Goal: Find specific page/section: Find specific page/section

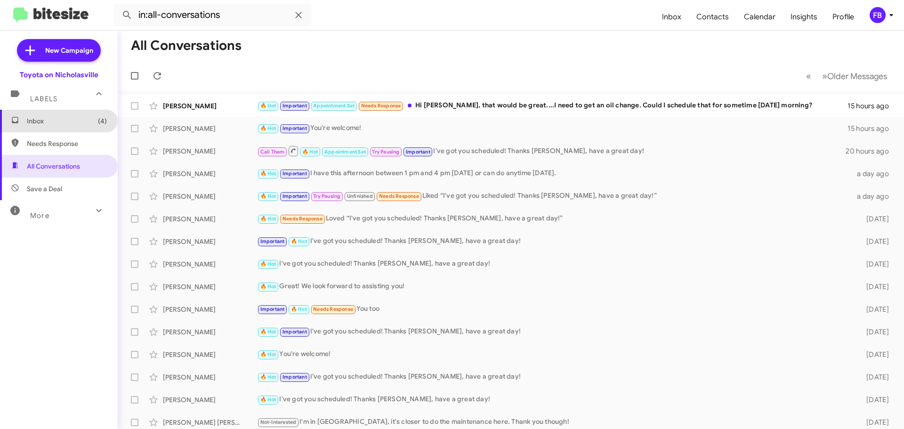
click at [98, 123] on span "(4)" at bounding box center [102, 120] width 9 height 9
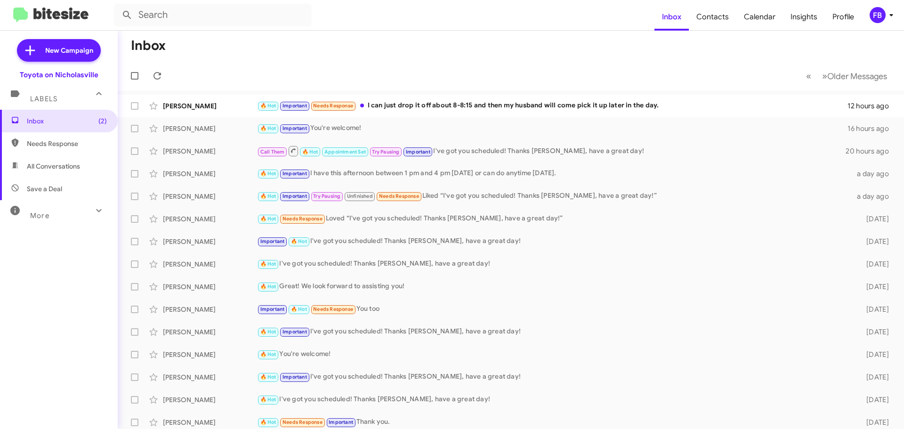
click at [53, 167] on span "All Conversations" at bounding box center [53, 165] width 53 height 9
type input "in:all-conversations"
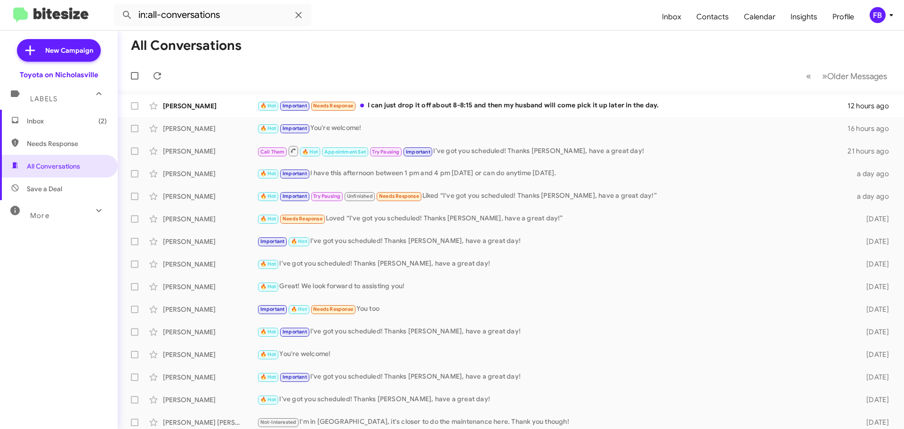
click at [80, 117] on span "Inbox (2)" at bounding box center [67, 120] width 80 height 9
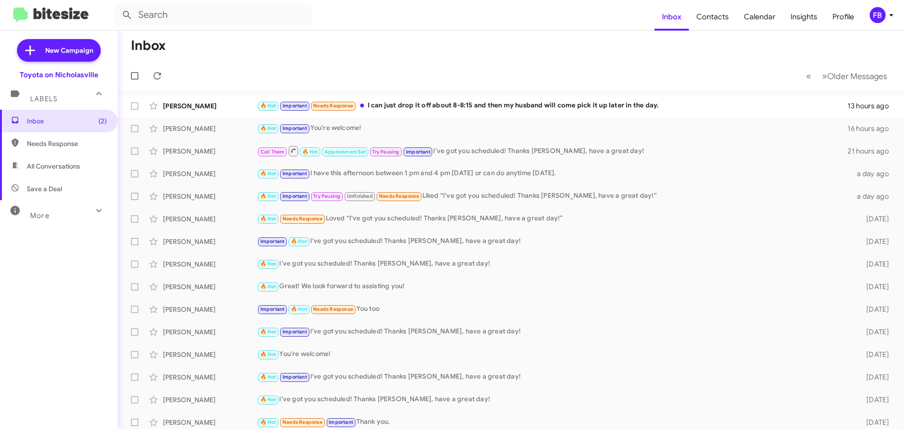
click at [52, 164] on span "All Conversations" at bounding box center [53, 165] width 53 height 9
type input "in:all-conversations"
